Goal: Obtain resource: Obtain resource

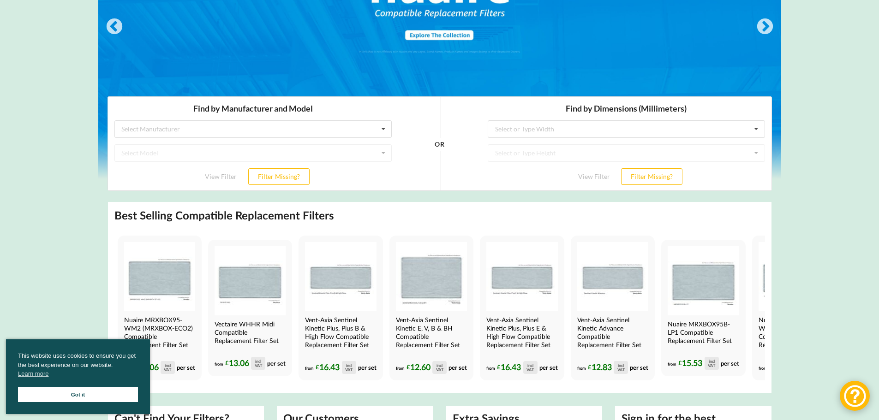
scroll to position [184, 0]
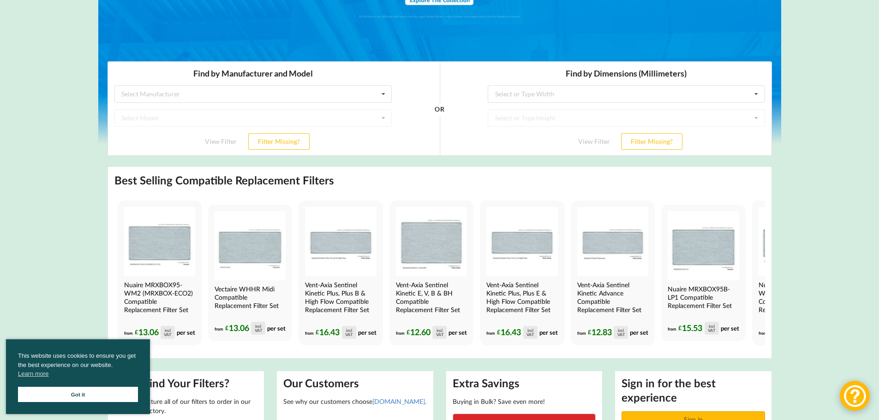
click at [133, 398] on link "Got it" at bounding box center [78, 394] width 120 height 15
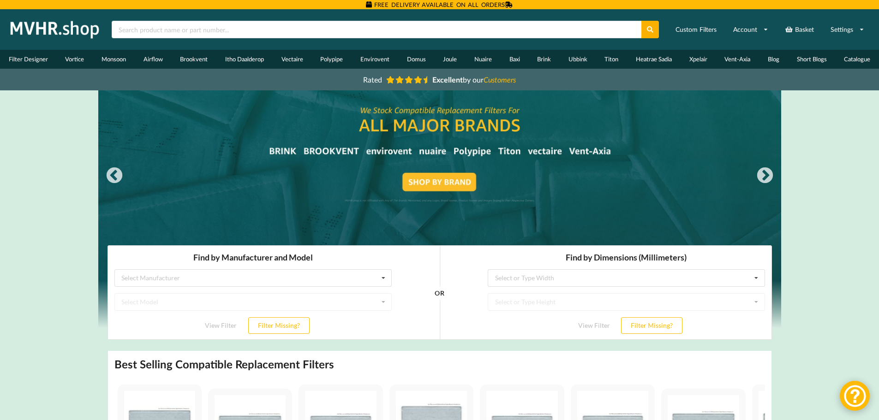
scroll to position [0, 0]
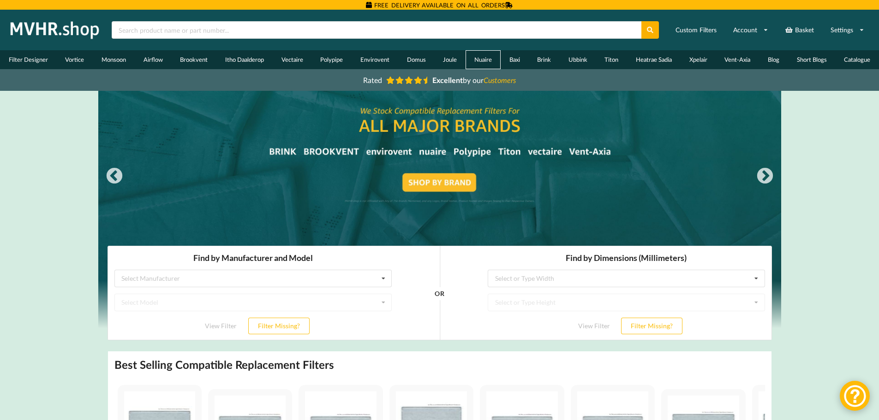
click at [485, 58] on link "Nuaire" at bounding box center [482, 59] width 35 height 19
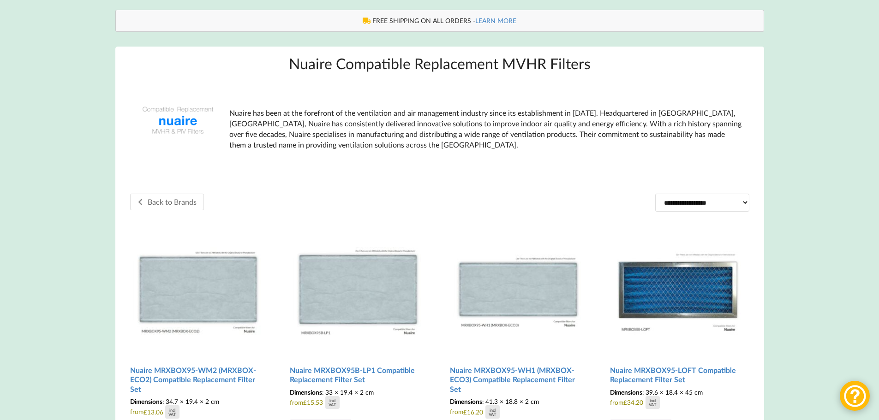
scroll to position [184, 0]
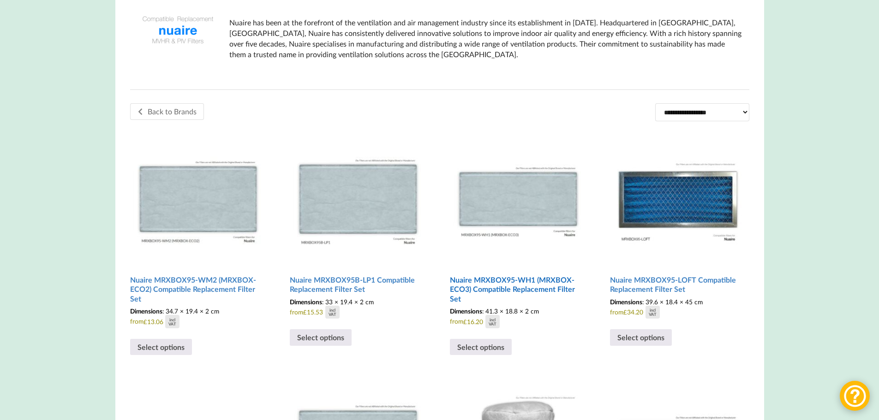
click at [496, 185] on img at bounding box center [518, 196] width 137 height 137
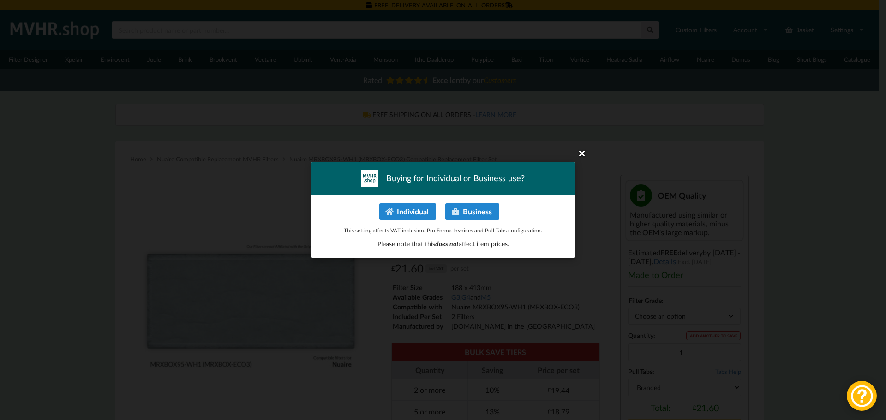
click at [584, 153] on icon at bounding box center [581, 153] width 15 height 15
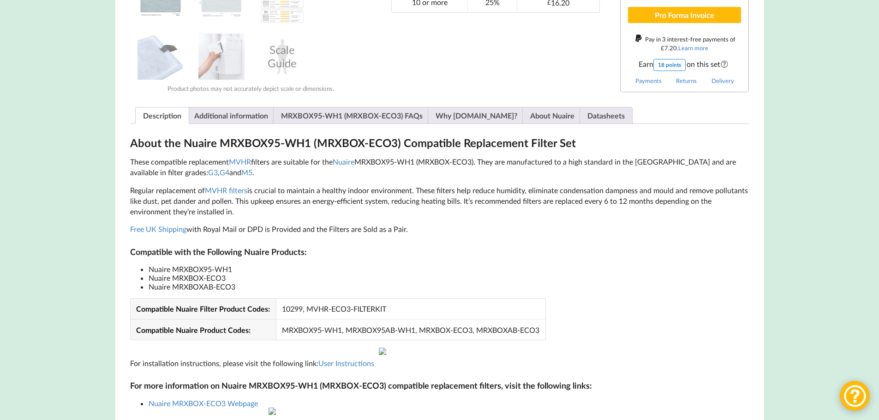
scroll to position [461, 0]
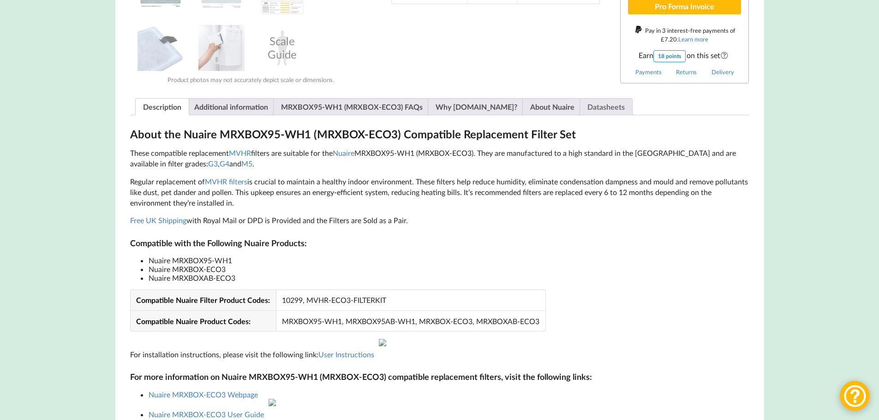
click at [588, 107] on link "Datasheets" at bounding box center [605, 107] width 37 height 16
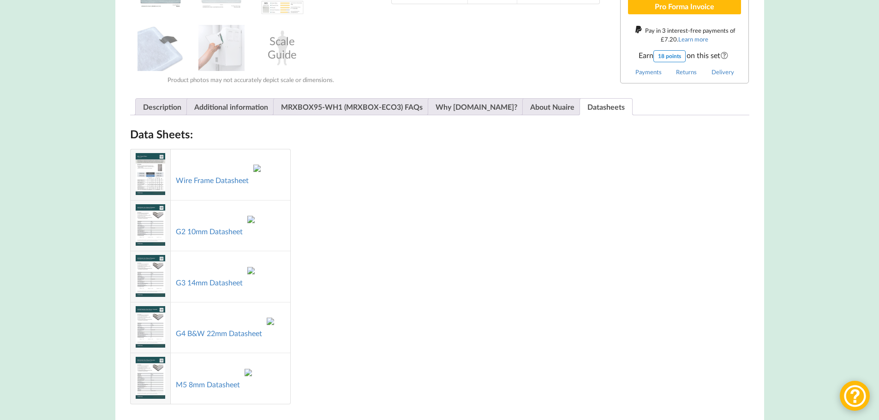
click at [569, 215] on div "Data Sheets: Wire Frame Datasheet G2 10mm Datasheet G3 14mm Datasheet G4 B&W 22…" at bounding box center [439, 265] width 619 height 277
click at [209, 177] on link "Wire Frame Datasheet" at bounding box center [212, 180] width 73 height 9
